Goal: Find specific page/section: Find specific page/section

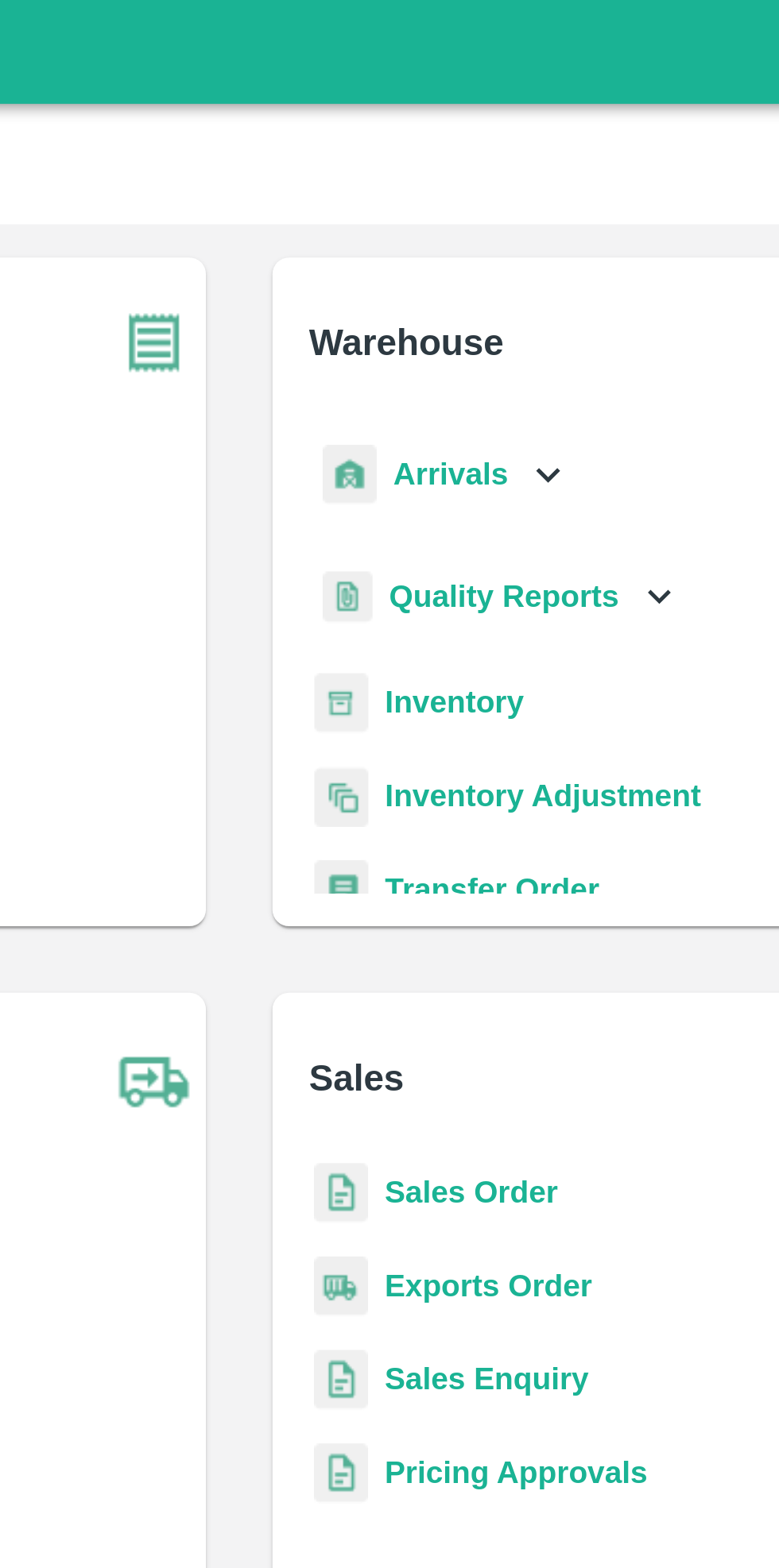
click at [498, 172] on icon at bounding box center [506, 181] width 17 height 17
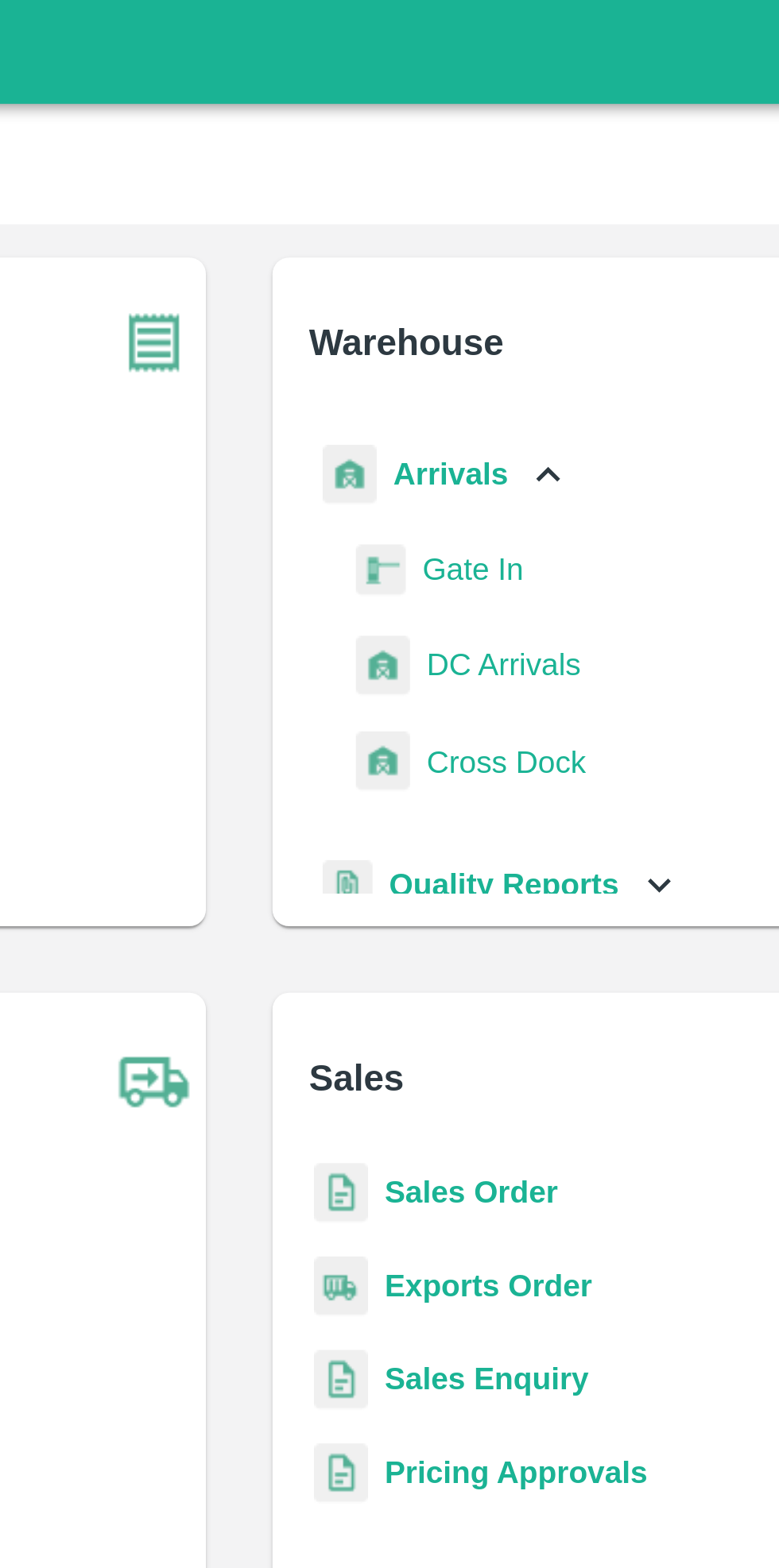
click at [497, 263] on link "DC Arrivals" at bounding box center [490, 253] width 59 height 24
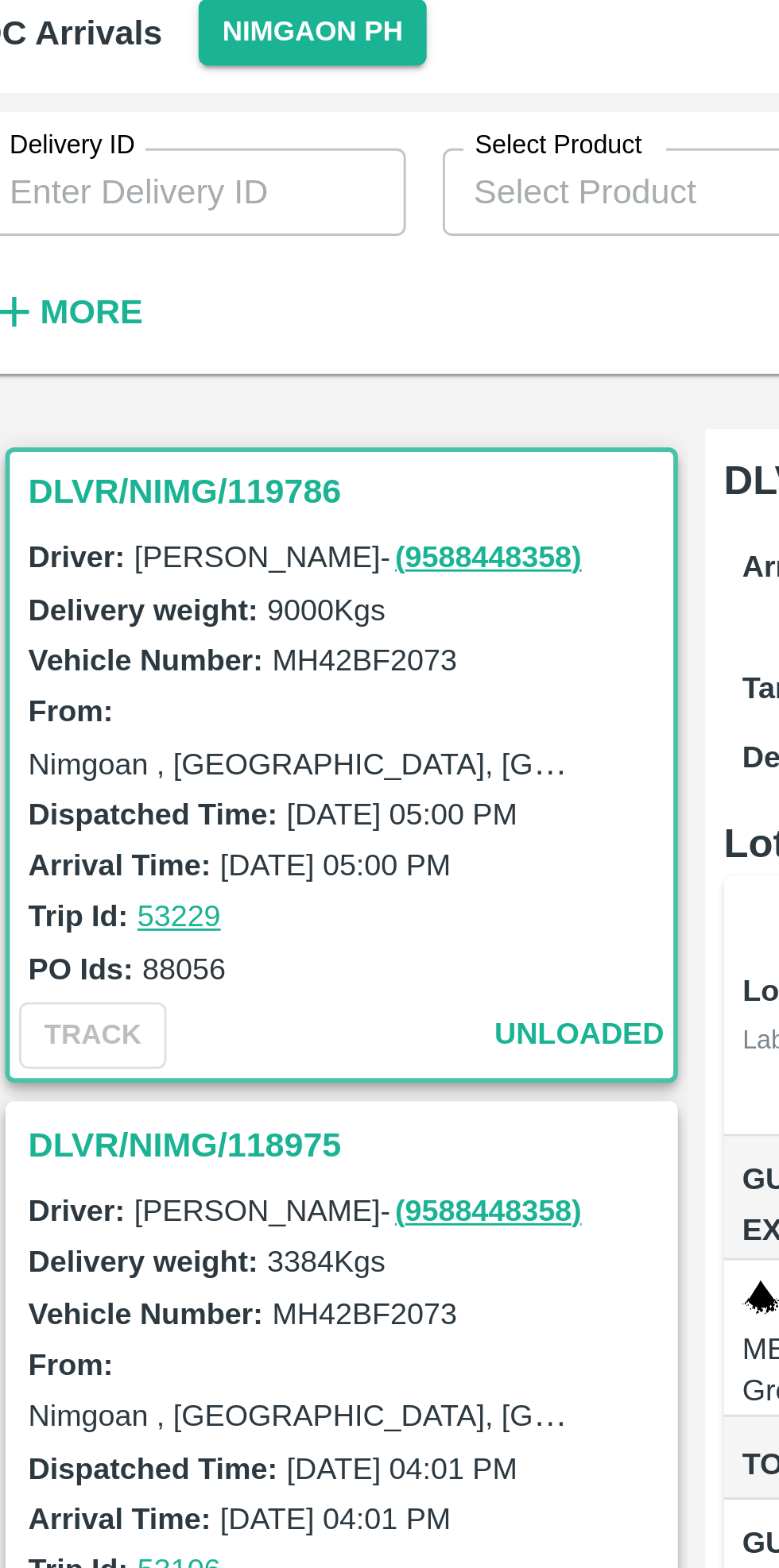
click at [123, 65] on button "Nimgaon PH" at bounding box center [128, 60] width 78 height 23
